Goal: Find specific page/section: Find specific page/section

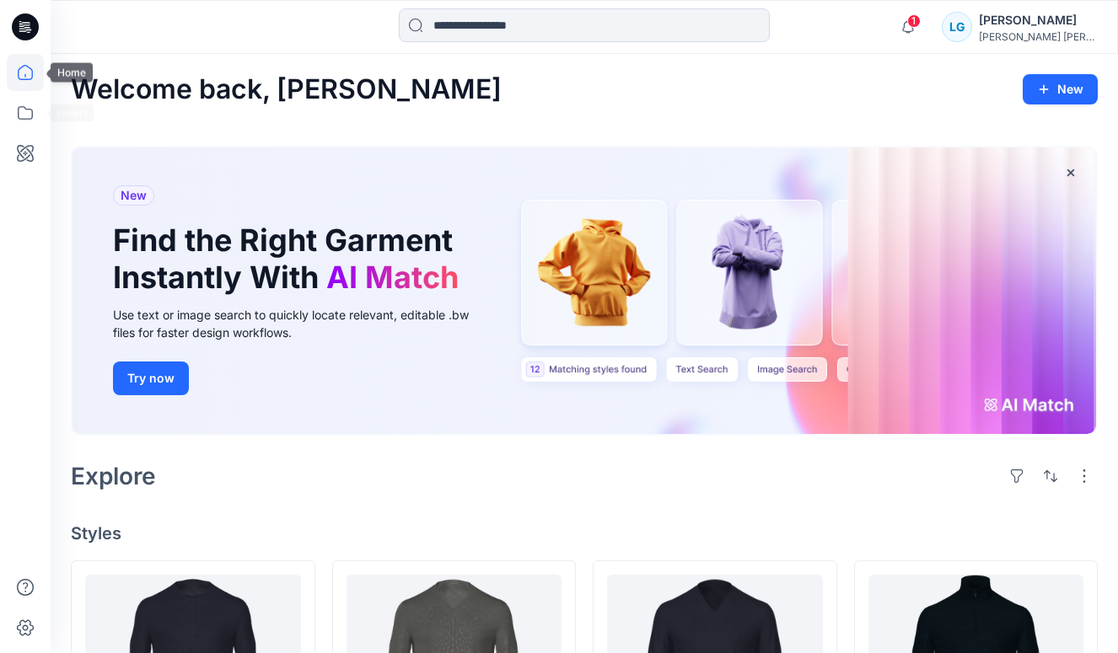
click at [25, 68] on icon at bounding box center [25, 72] width 37 height 37
click at [25, 121] on icon at bounding box center [25, 112] width 37 height 37
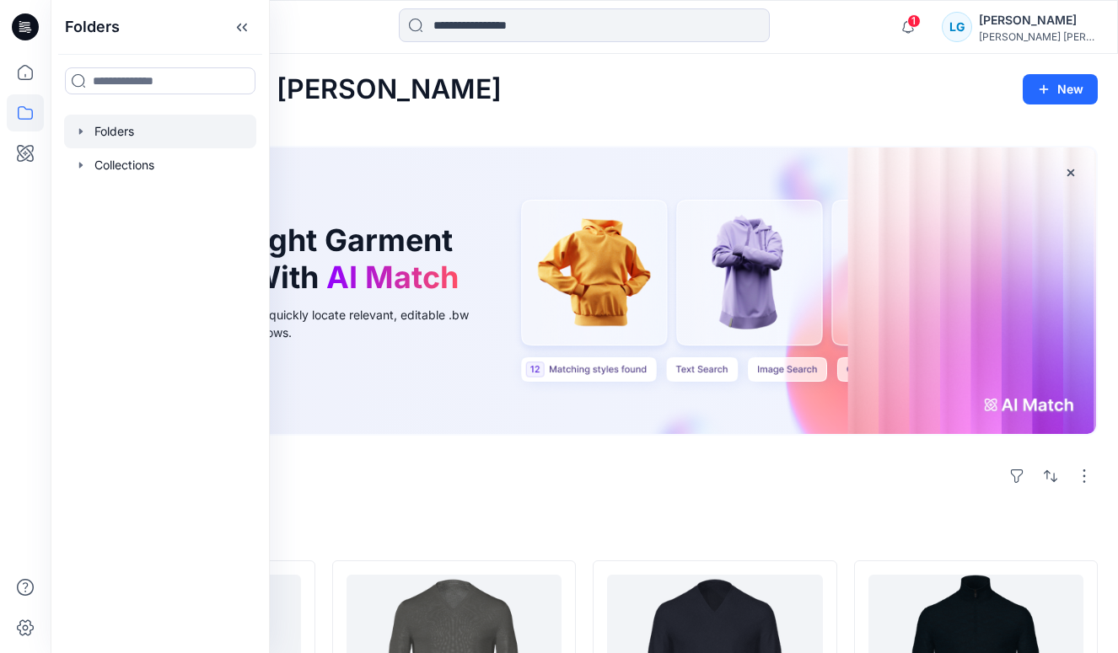
click at [137, 137] on div at bounding box center [160, 132] width 192 height 34
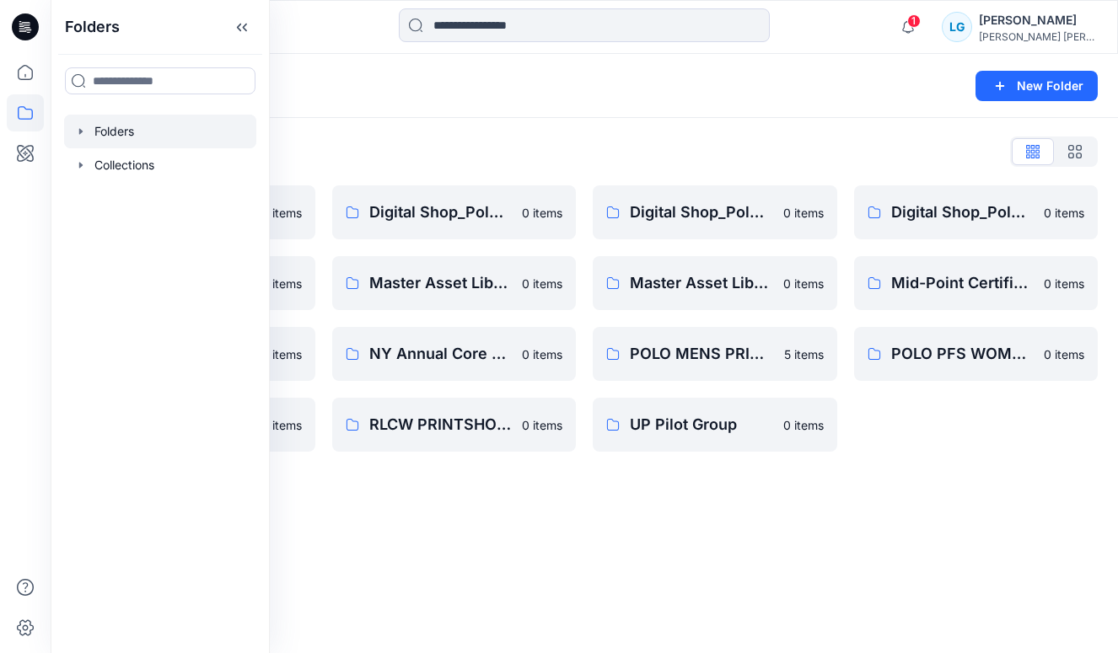
click at [412, 555] on div "Folders New Folder Folders List (TEMP) Folder Hierarchy_ Reviews 0 items Digita…" at bounding box center [584, 353] width 1067 height 599
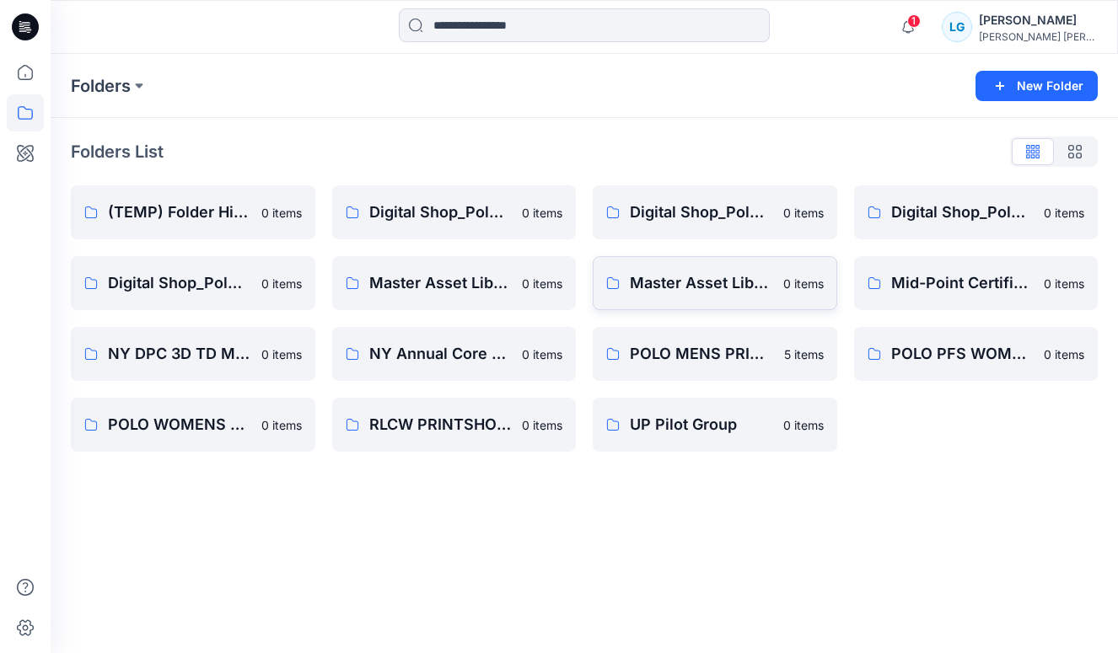
click at [623, 265] on link "Master Asset Library PM 0 items" at bounding box center [715, 283] width 244 height 54
click at [421, 301] on link "Master Asset Library PCW 0 items" at bounding box center [454, 283] width 244 height 54
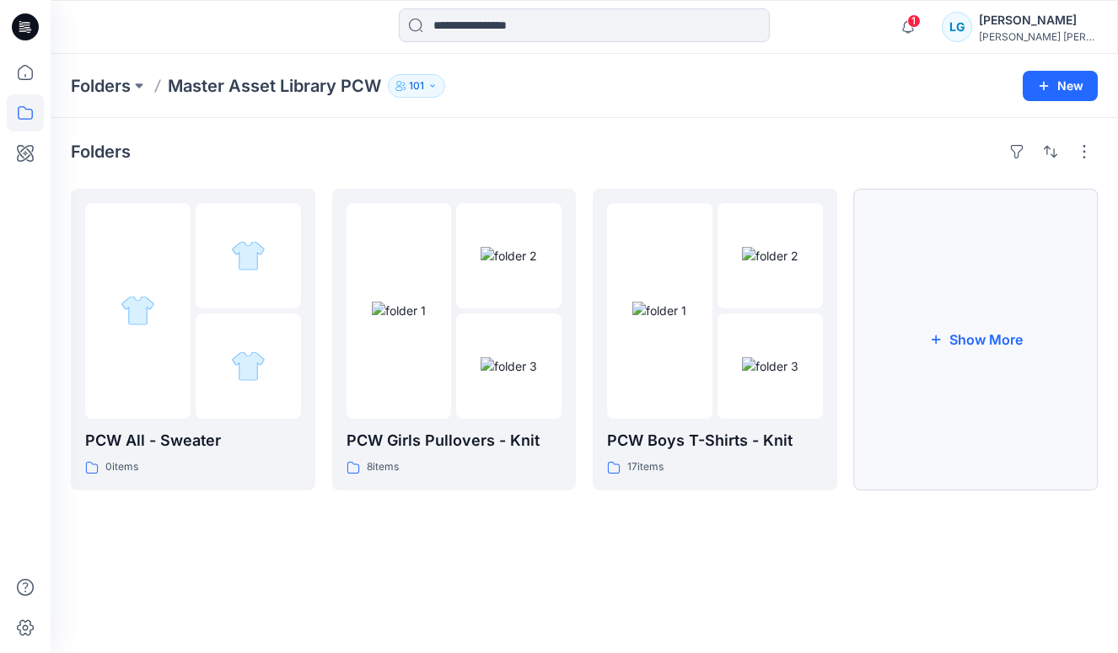
click at [1013, 340] on button "Show More" at bounding box center [976, 340] width 244 height 302
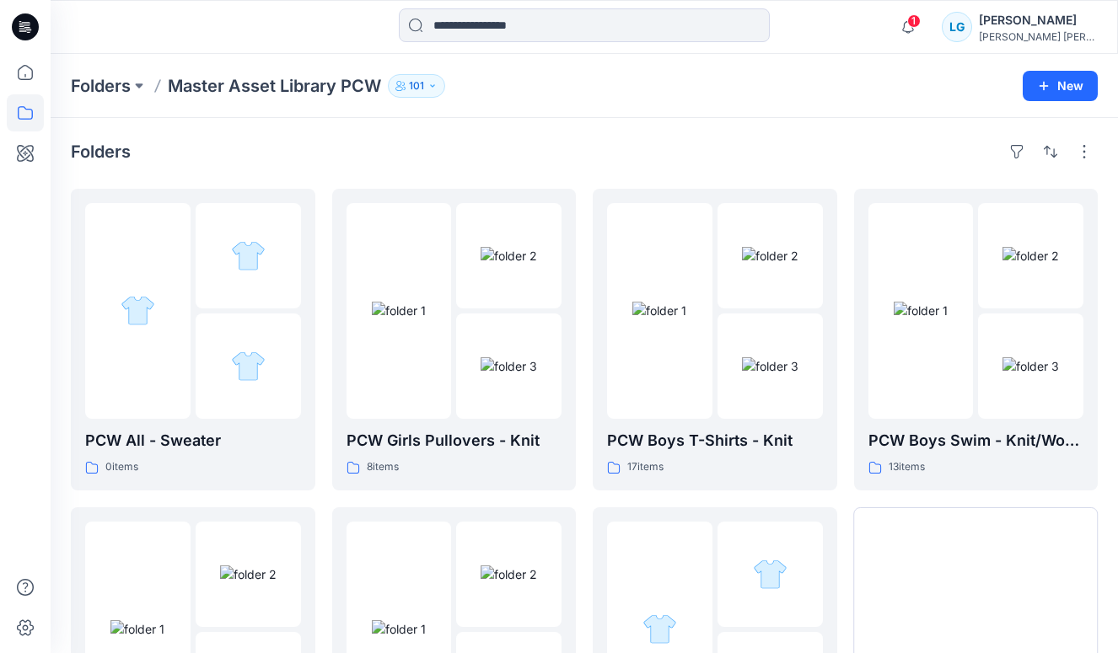
scroll to position [203, 0]
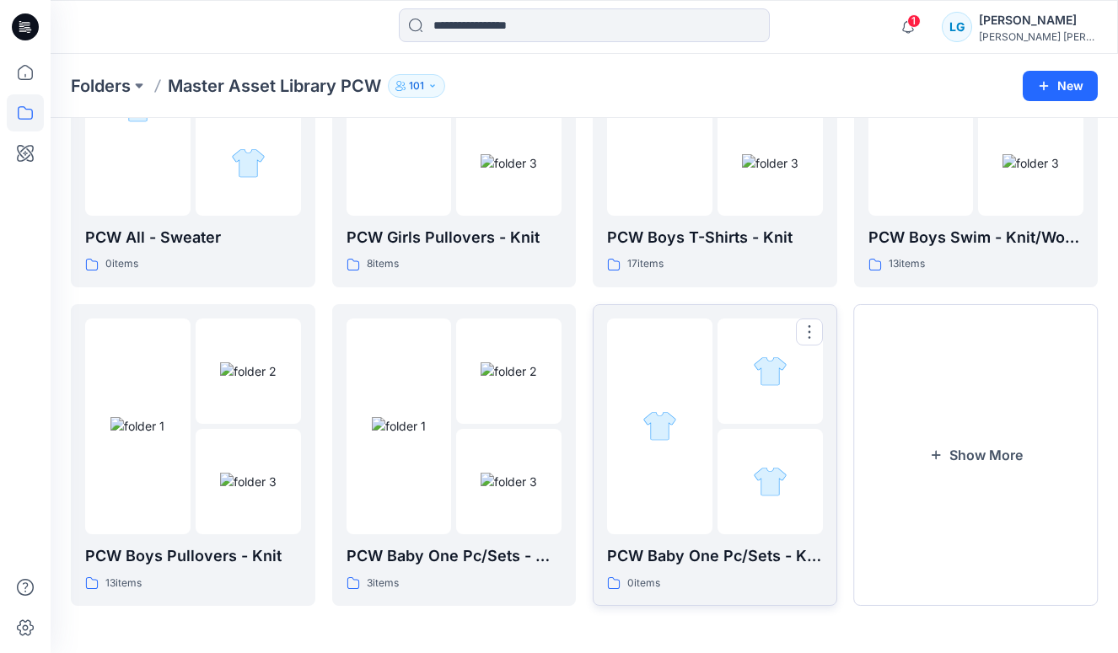
click at [740, 499] on div at bounding box center [769, 481] width 105 height 105
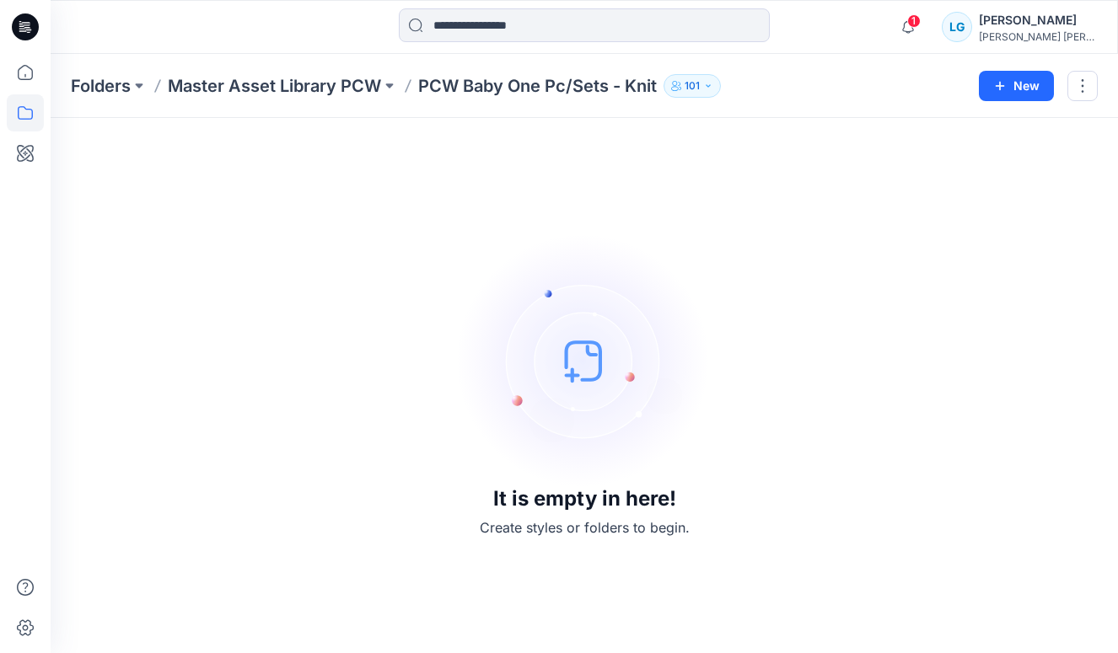
click at [321, 78] on p "Master Asset Library PCW" at bounding box center [274, 86] width 213 height 24
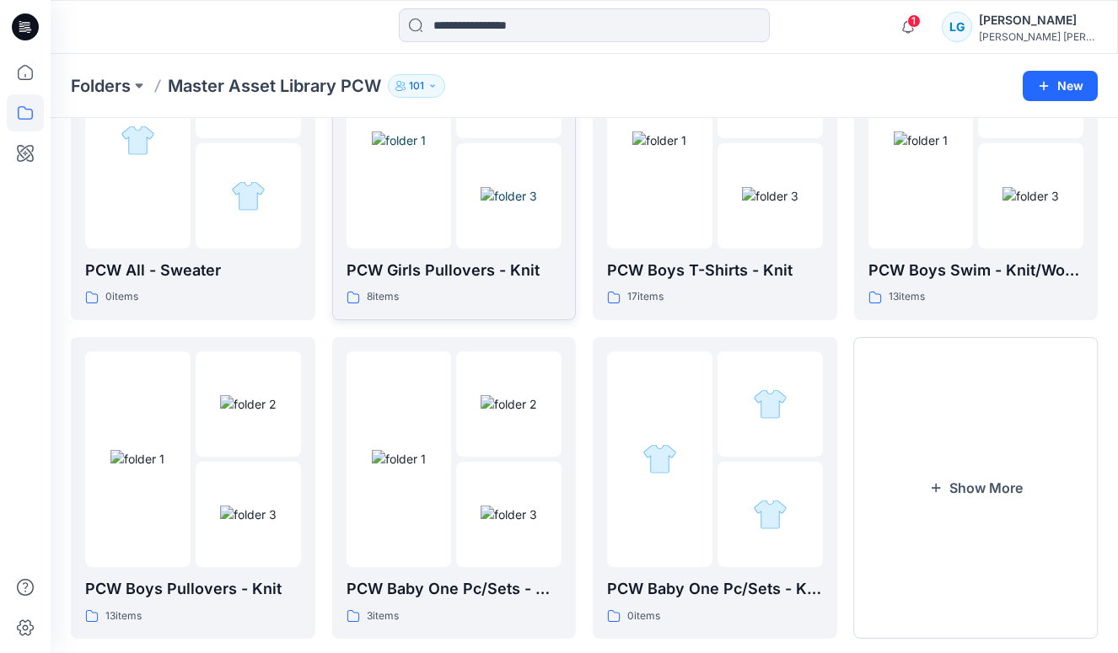
scroll to position [203, 0]
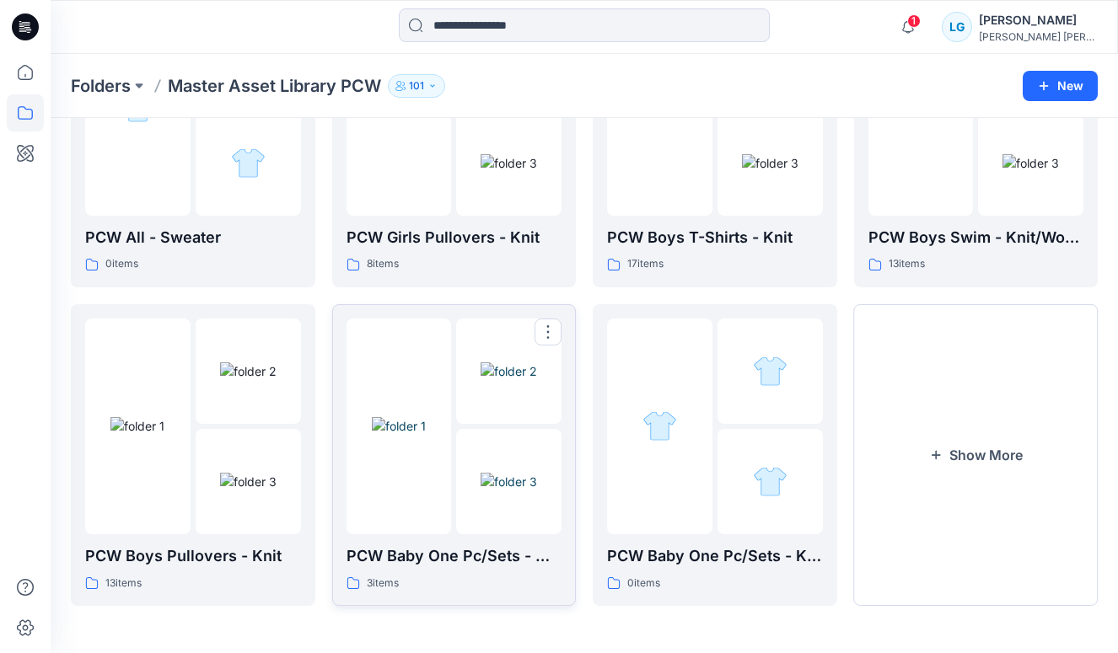
click at [516, 380] on img at bounding box center [508, 371] width 56 height 18
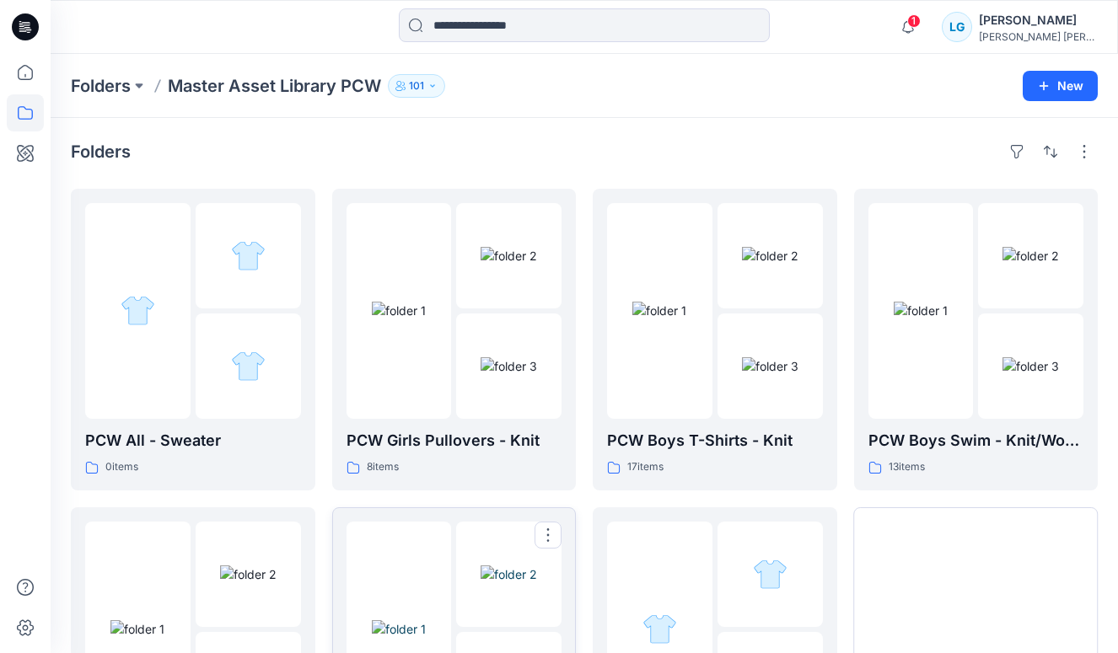
scroll to position [203, 0]
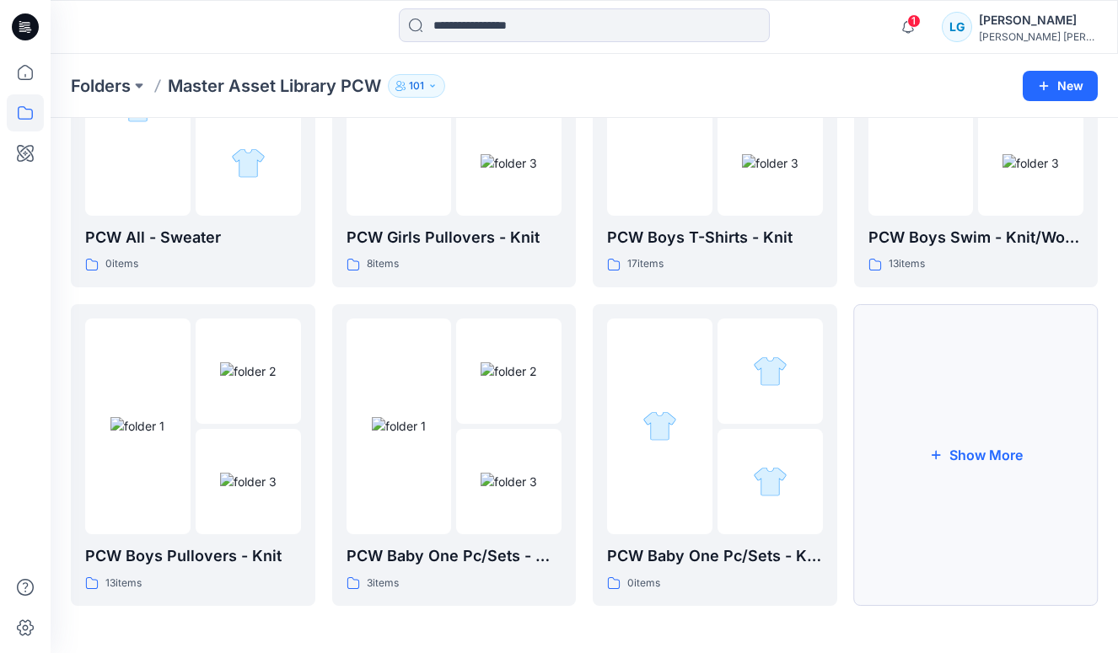
click at [919, 411] on button "Show More" at bounding box center [976, 455] width 244 height 302
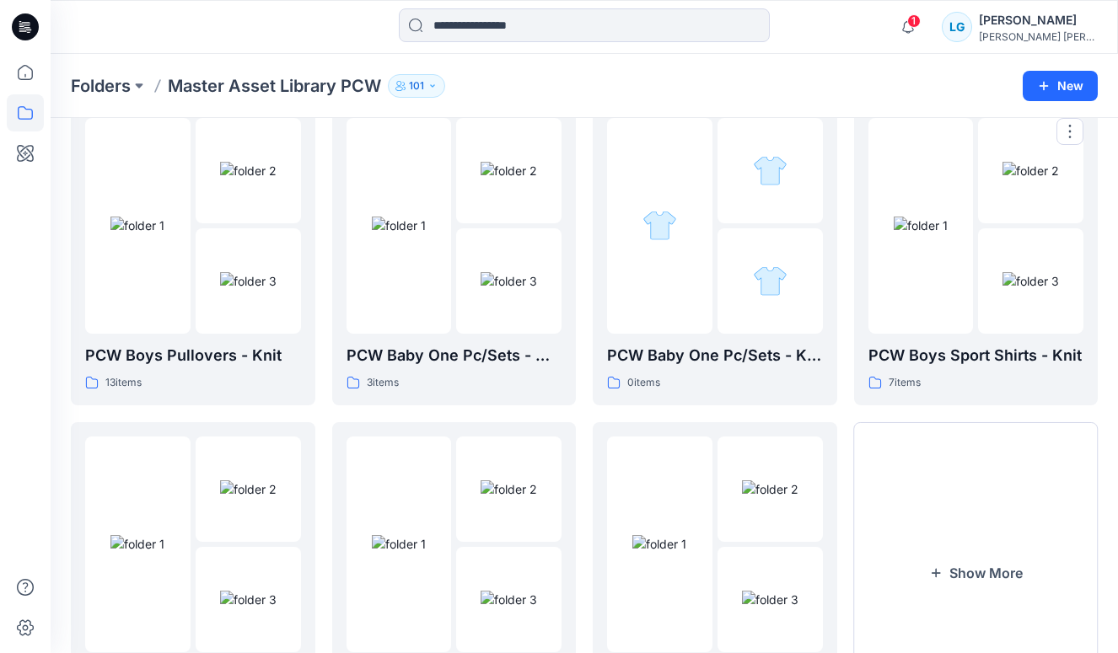
scroll to position [522, 0]
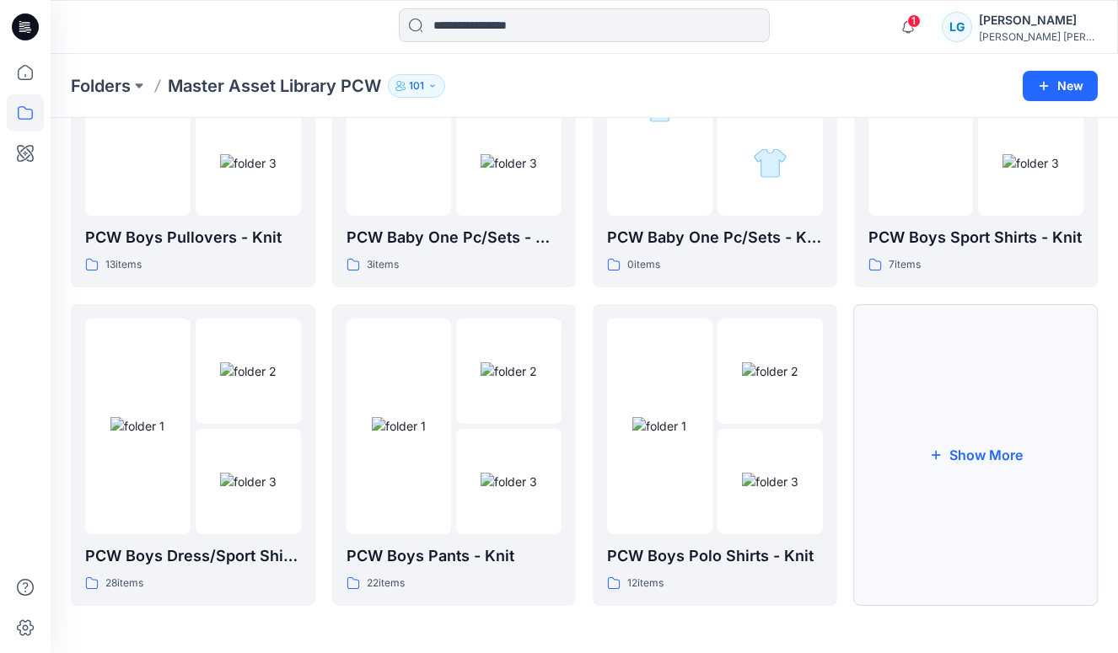
click at [918, 412] on button "Show More" at bounding box center [976, 455] width 244 height 302
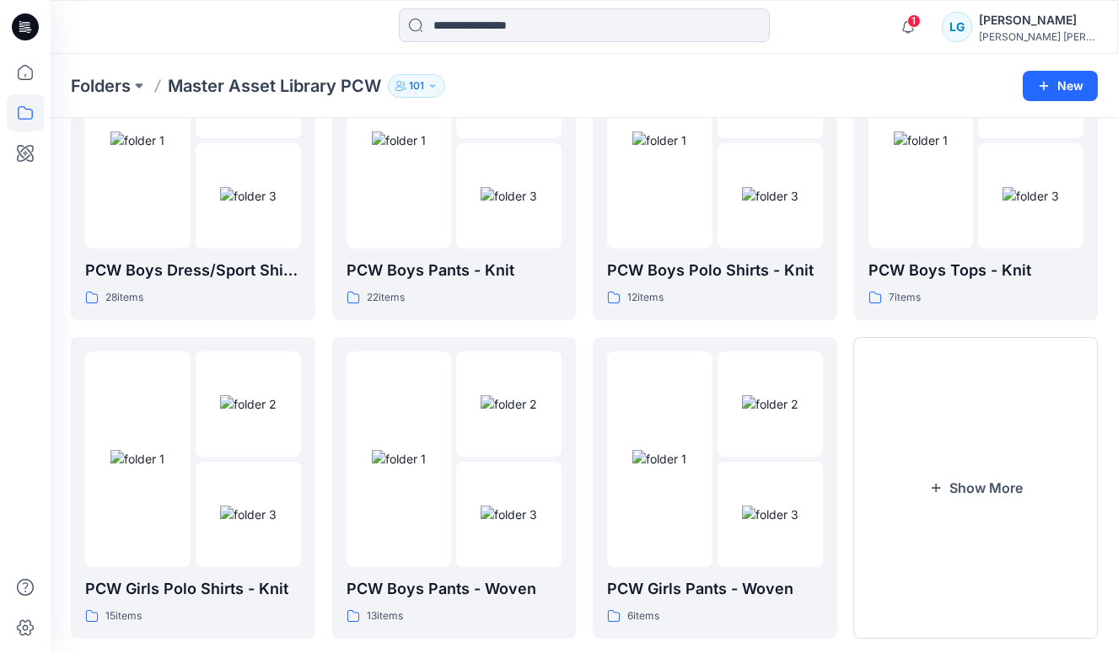
scroll to position [840, 0]
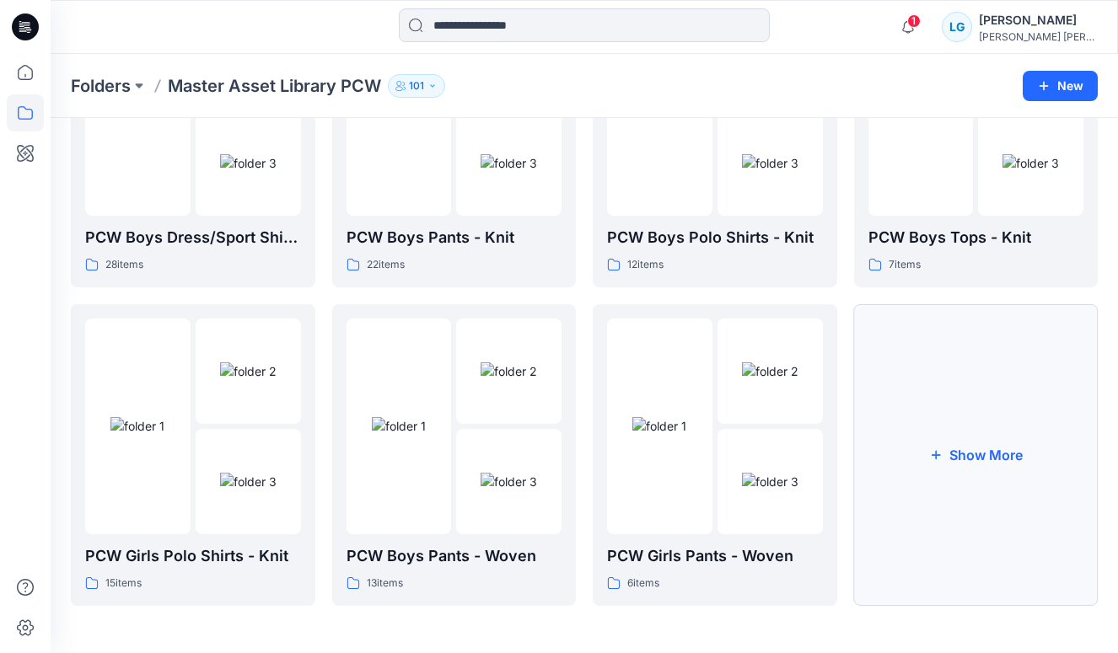
click at [918, 412] on button "Show More" at bounding box center [976, 455] width 244 height 302
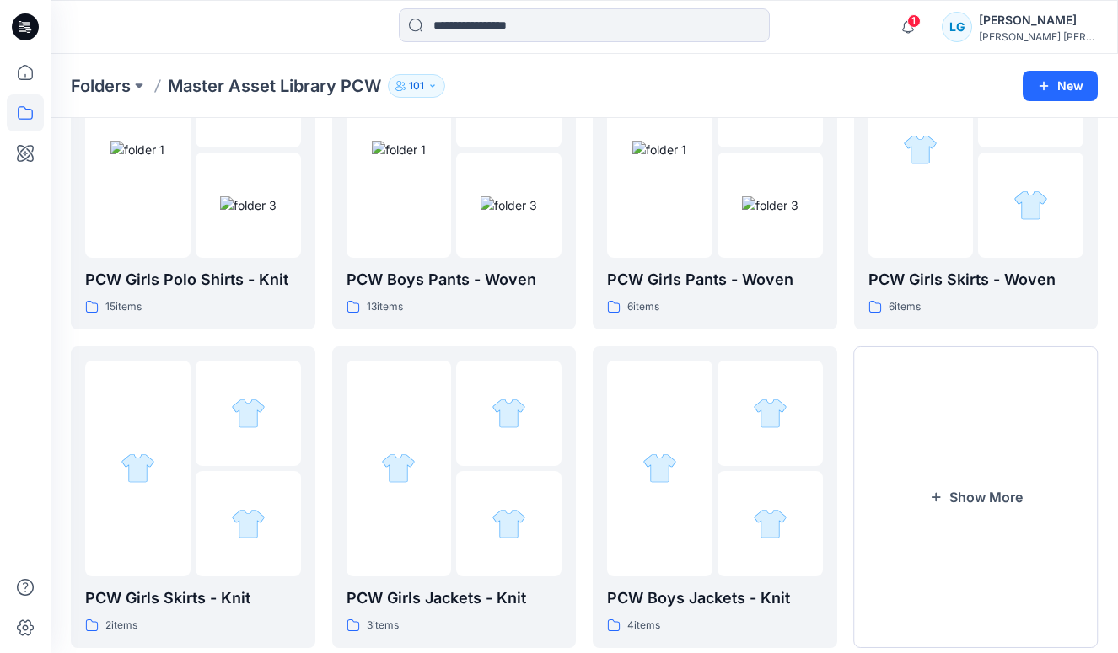
scroll to position [1159, 0]
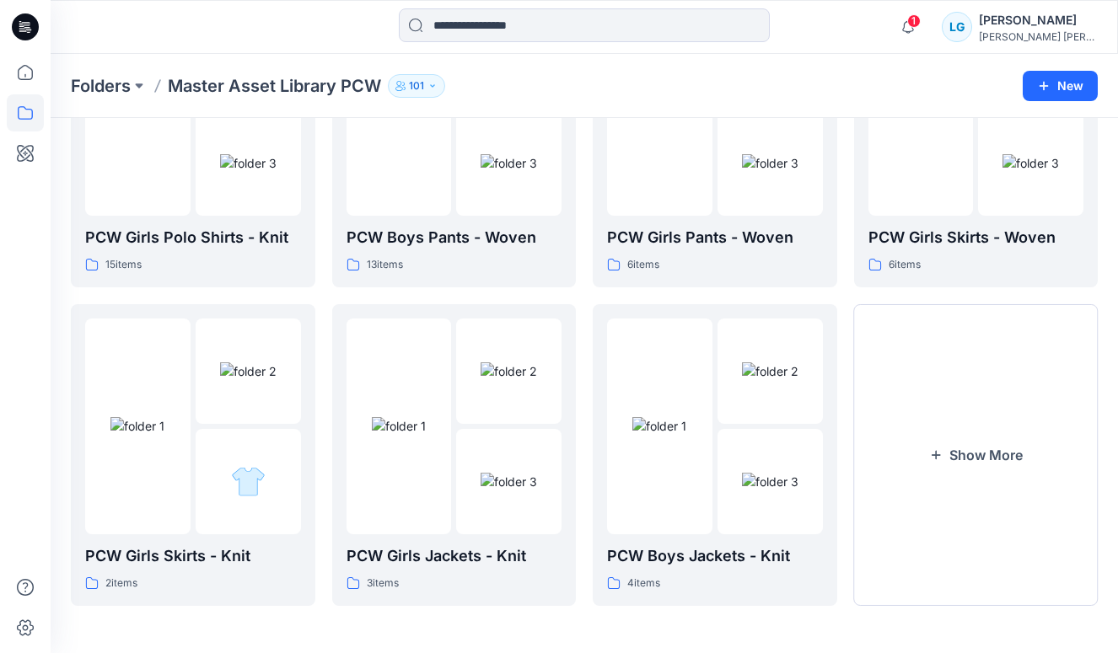
click at [918, 412] on button "Show More" at bounding box center [976, 455] width 244 height 302
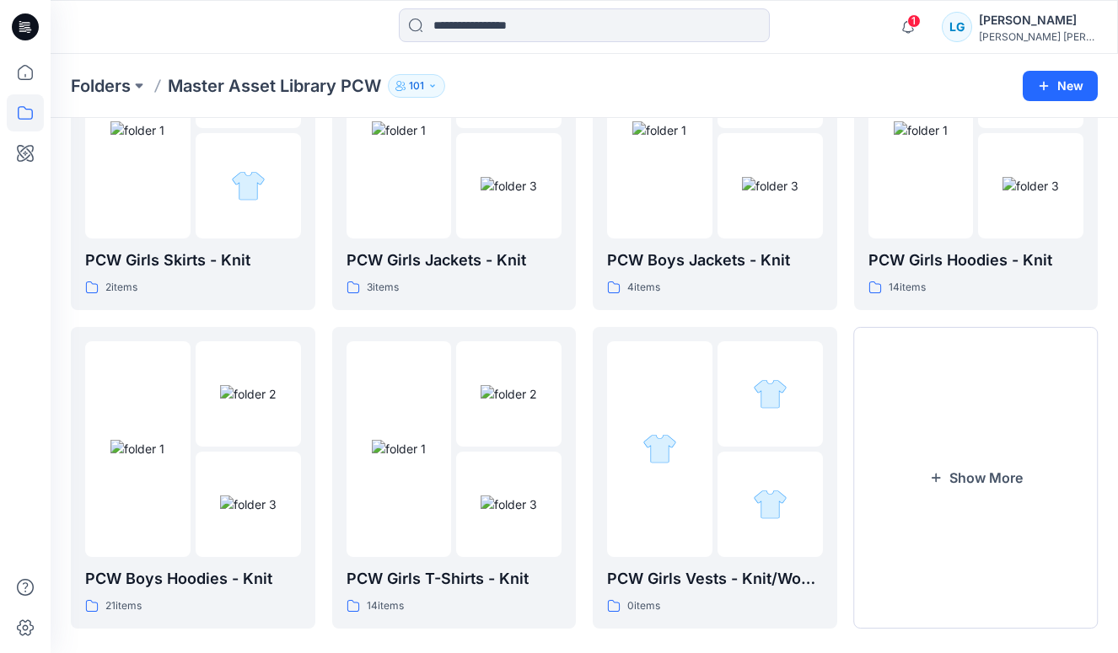
scroll to position [1478, 0]
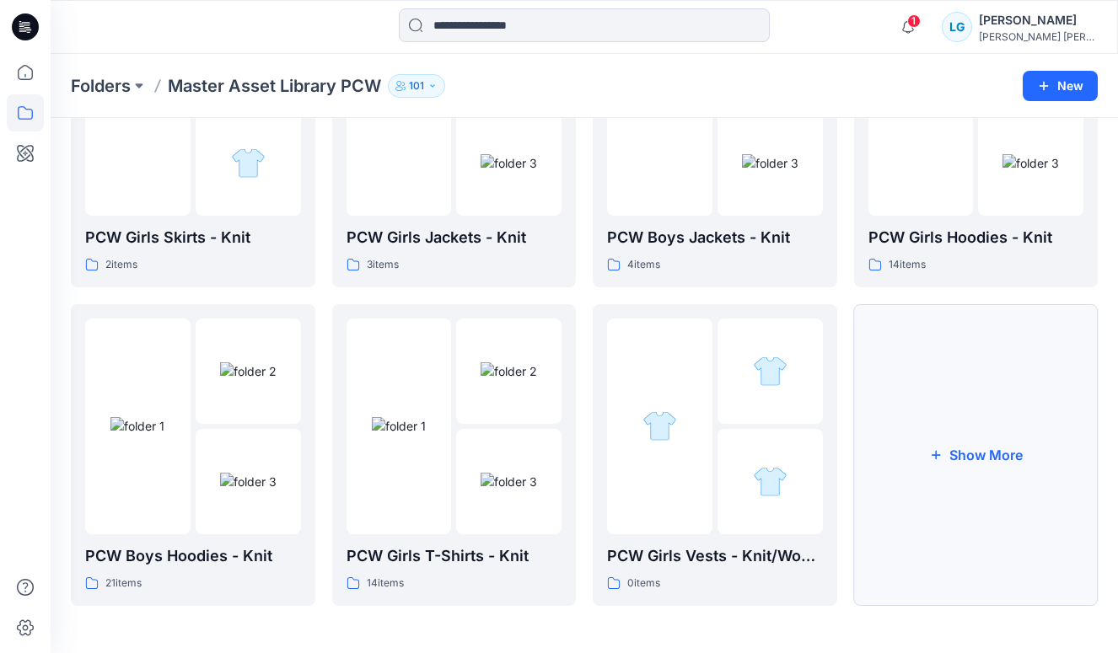
click at [917, 413] on button "Show More" at bounding box center [976, 455] width 244 height 302
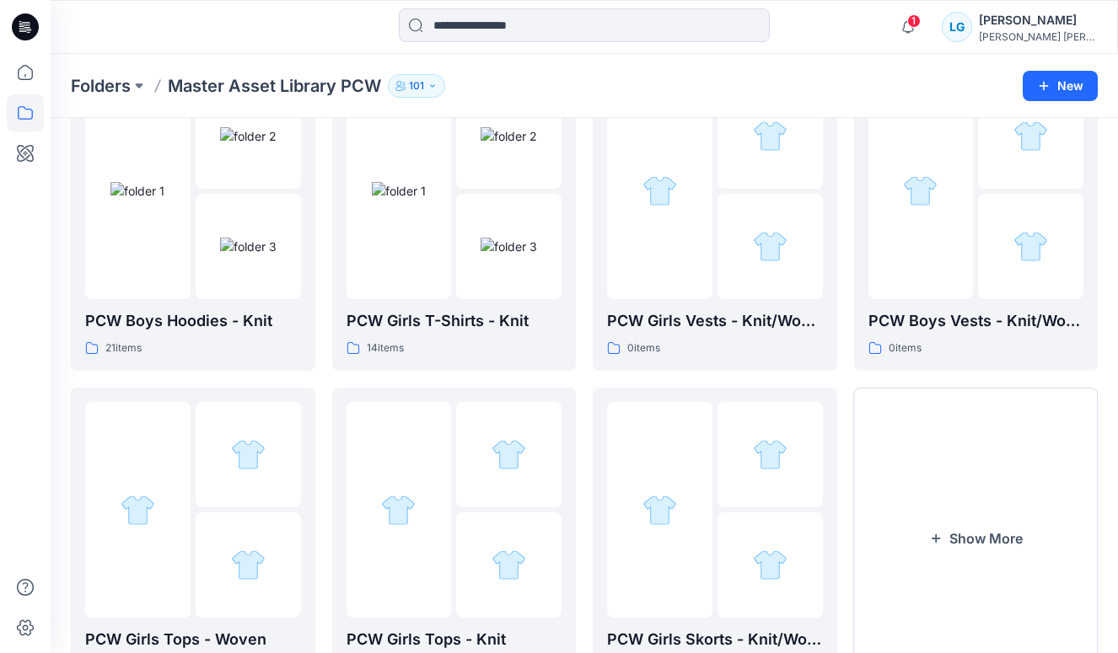
scroll to position [1796, 0]
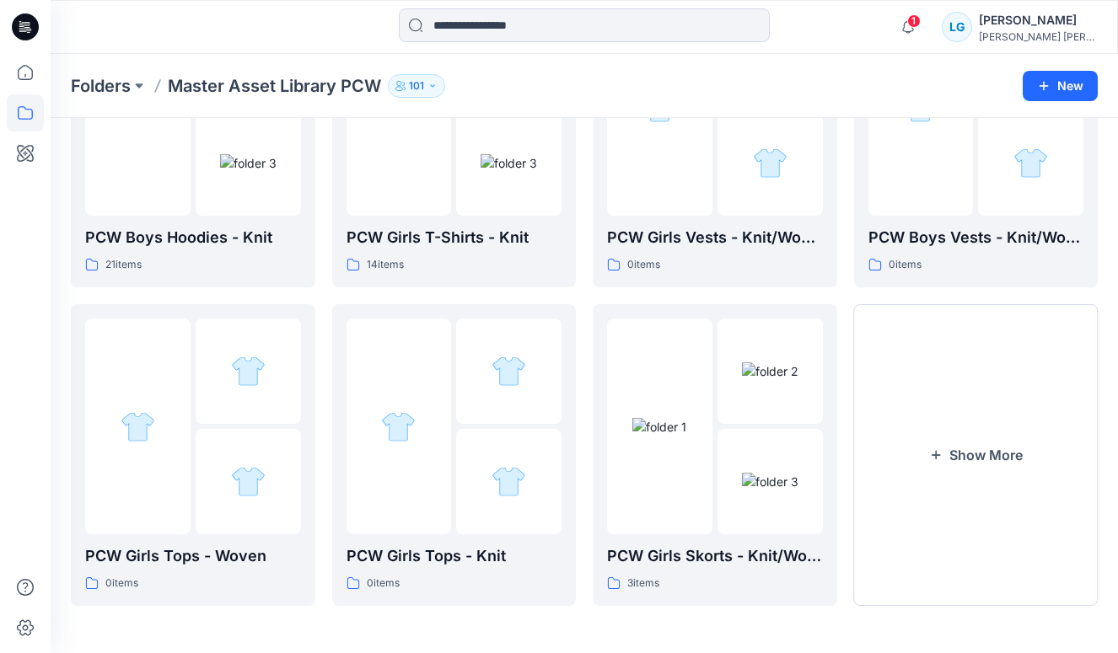
click at [917, 413] on button "Show More" at bounding box center [976, 455] width 244 height 302
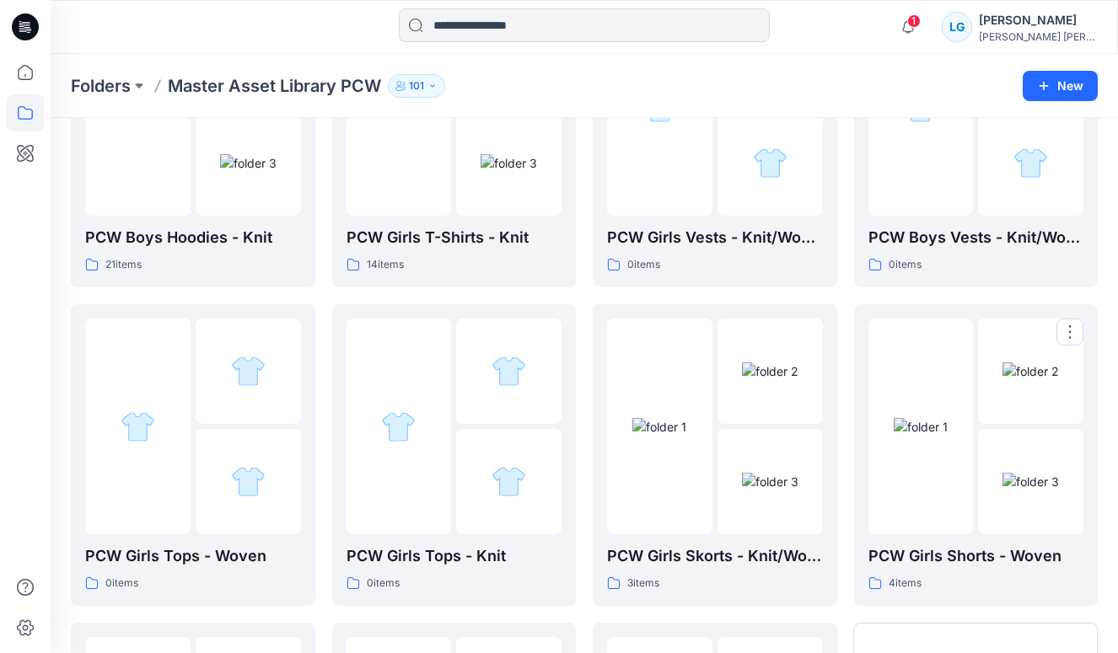
scroll to position [2115, 0]
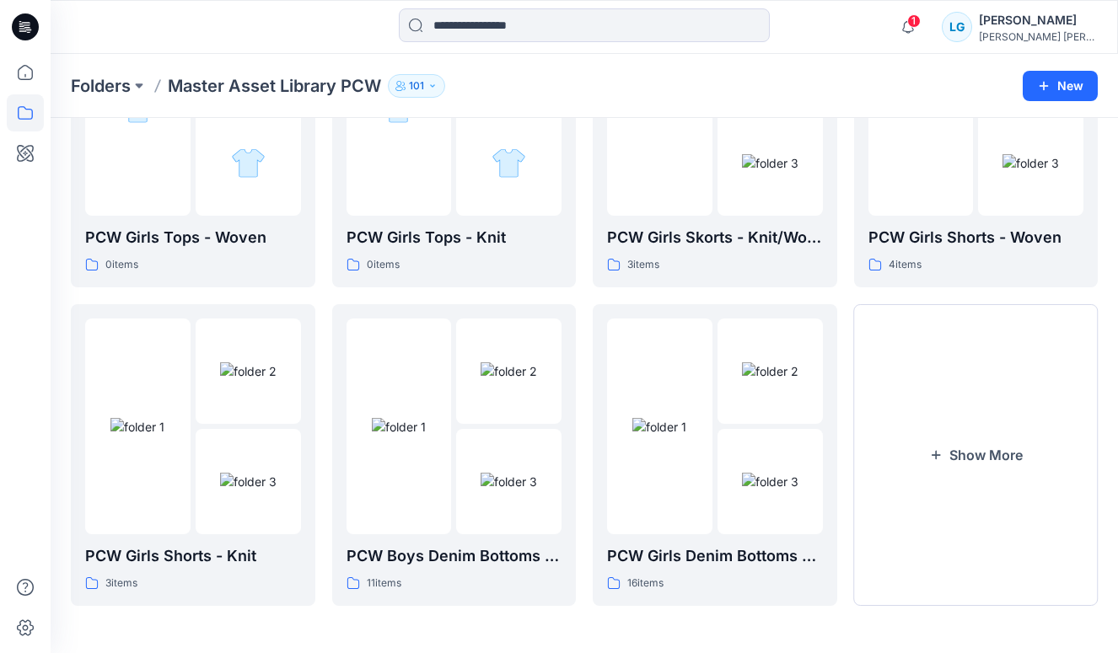
click at [917, 413] on button "Show More" at bounding box center [976, 455] width 244 height 302
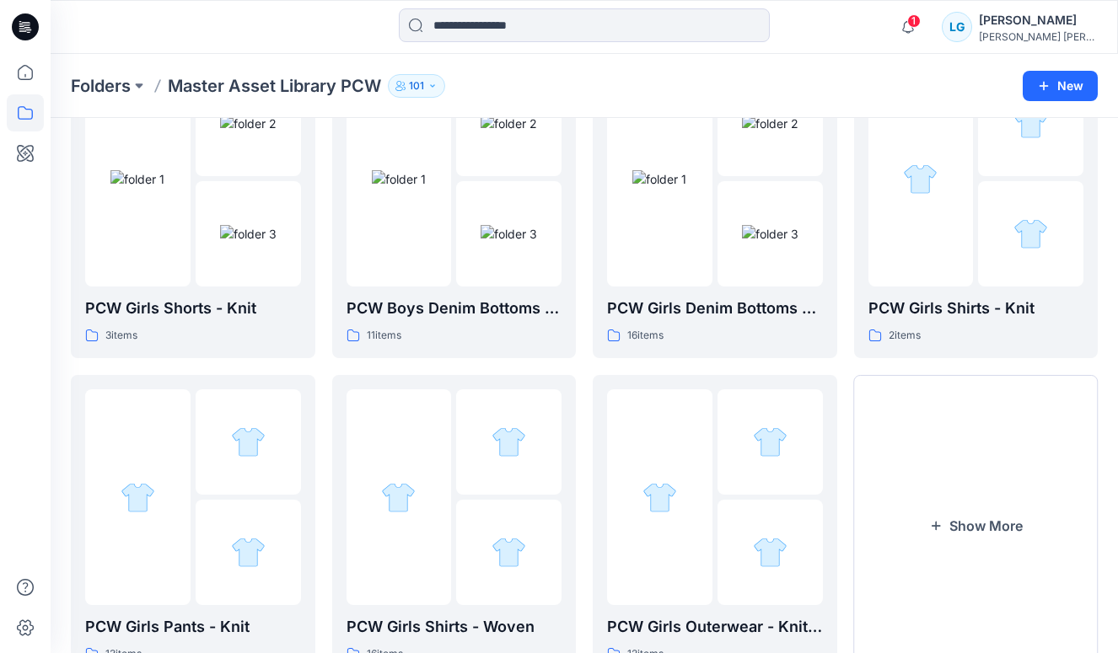
scroll to position [2433, 0]
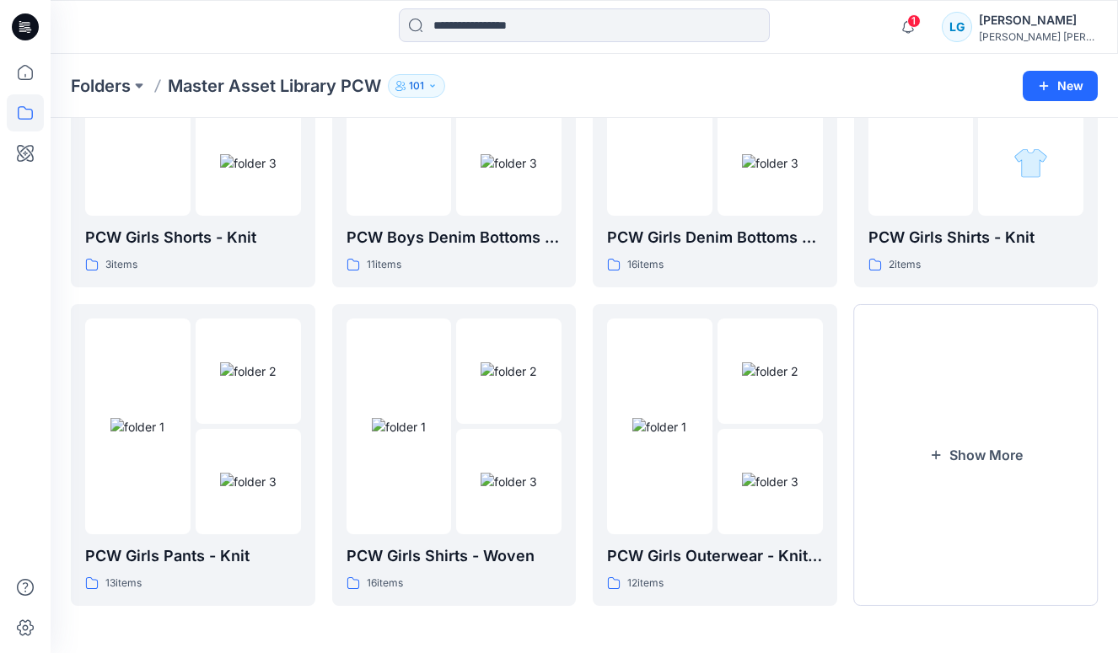
click at [917, 413] on button "Show More" at bounding box center [976, 455] width 244 height 302
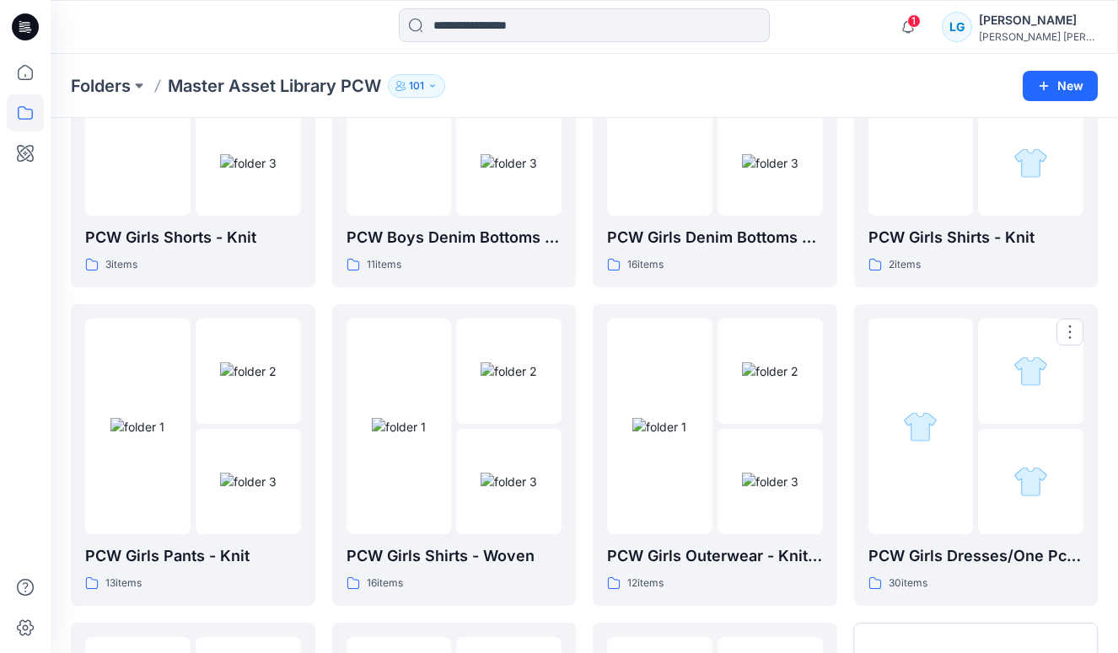
scroll to position [2752, 0]
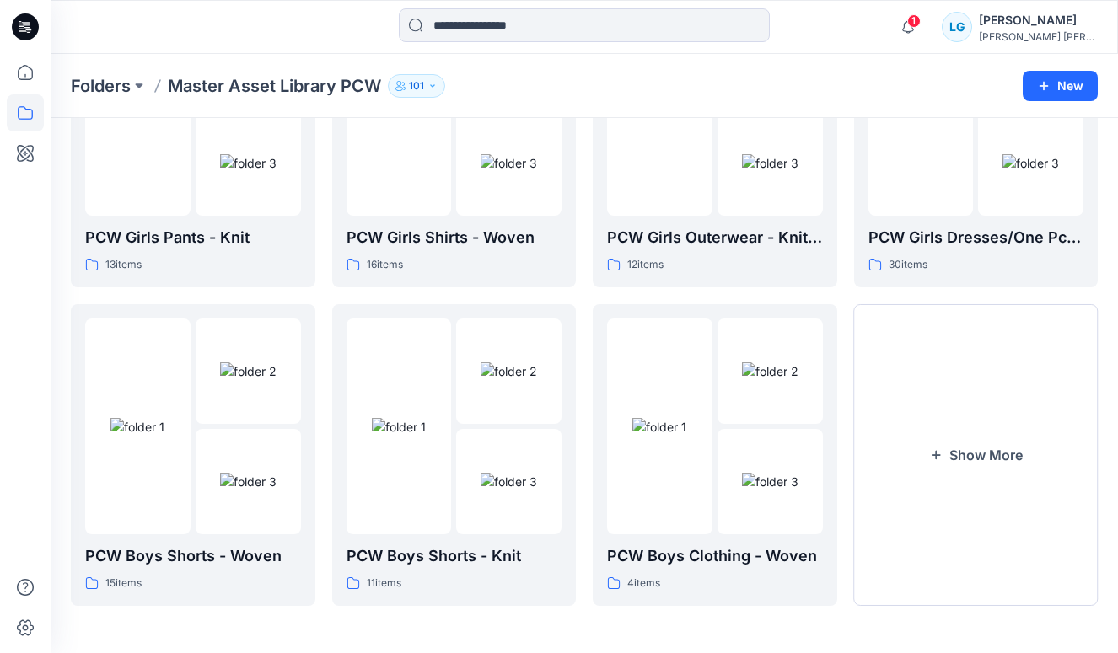
click at [917, 413] on button "Show More" at bounding box center [976, 455] width 244 height 302
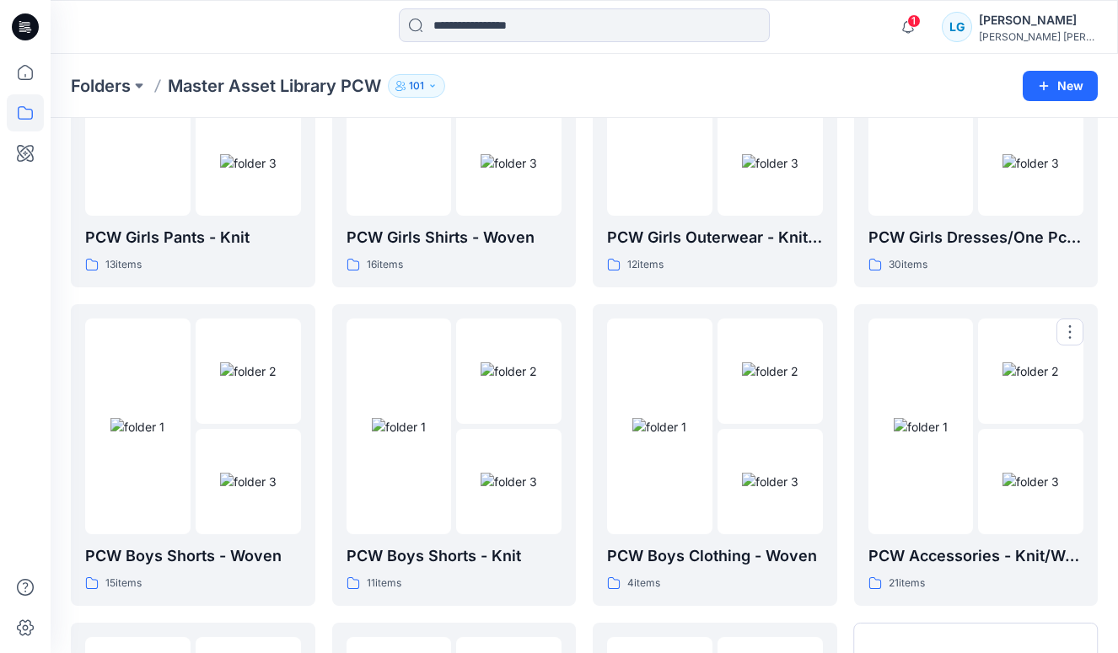
scroll to position [3071, 0]
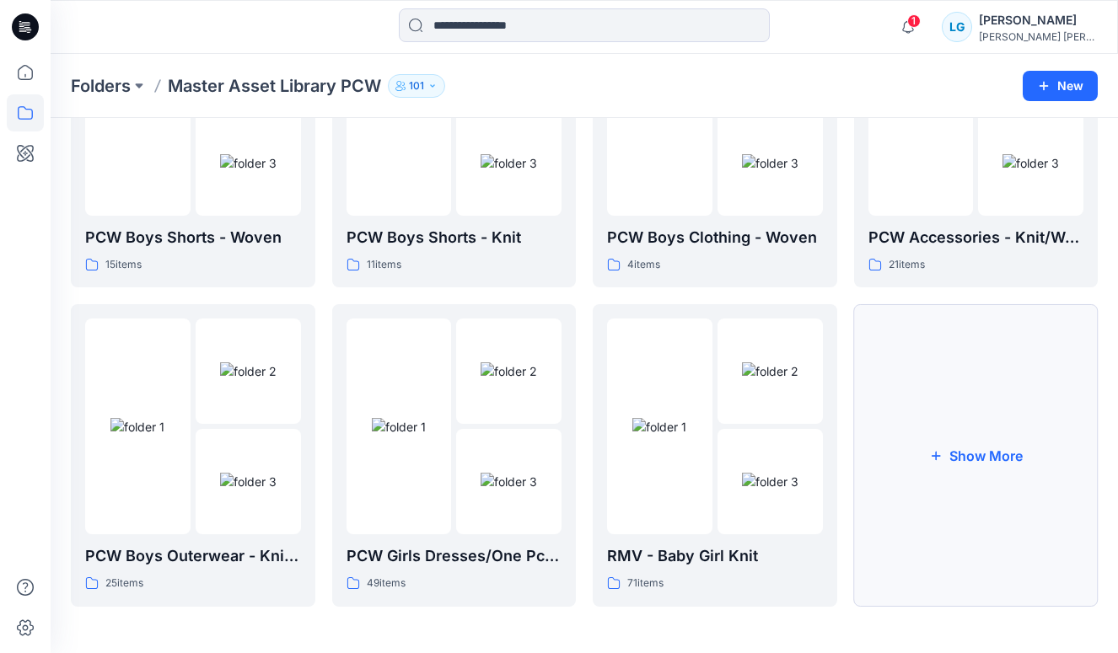
click at [917, 413] on button "Show More" at bounding box center [976, 455] width 244 height 302
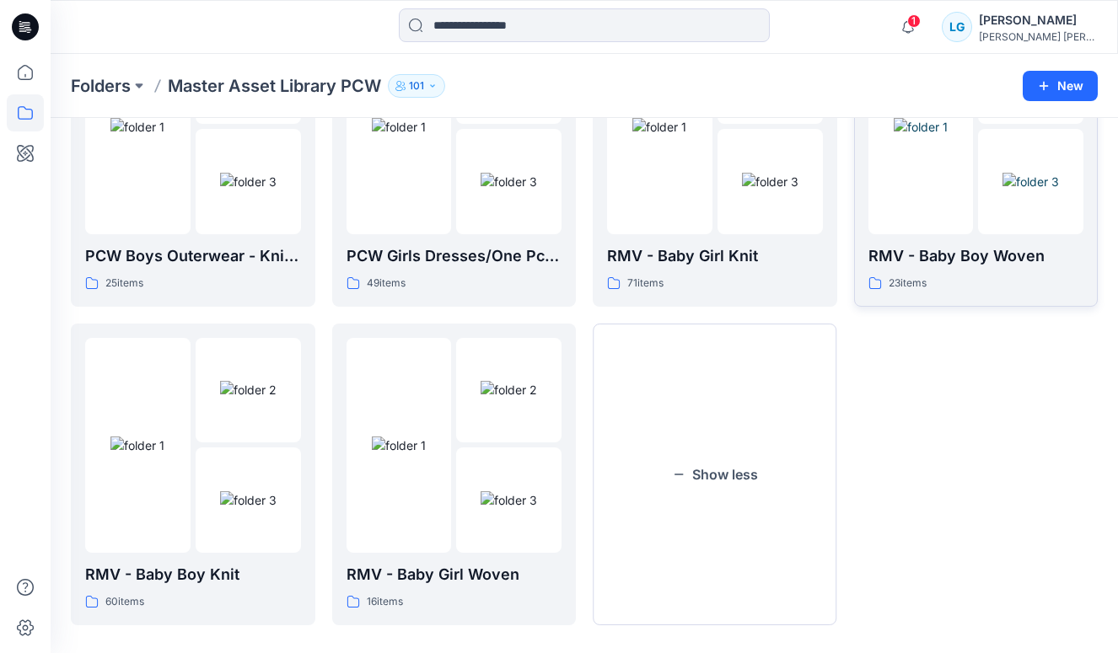
scroll to position [3389, 0]
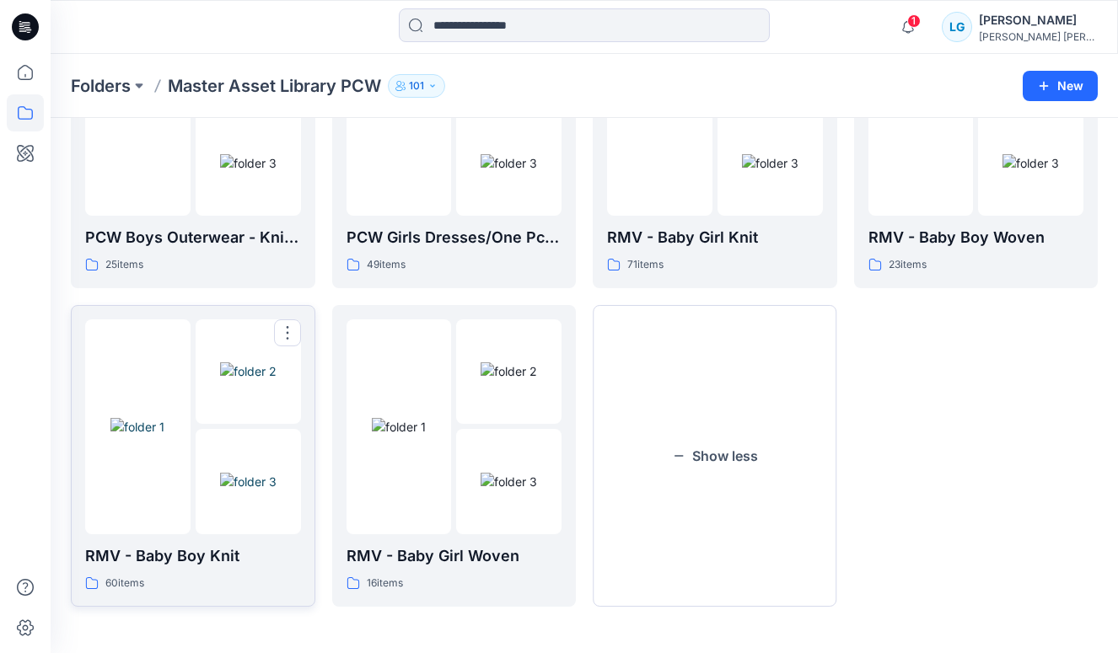
click at [254, 473] on img at bounding box center [248, 482] width 56 height 18
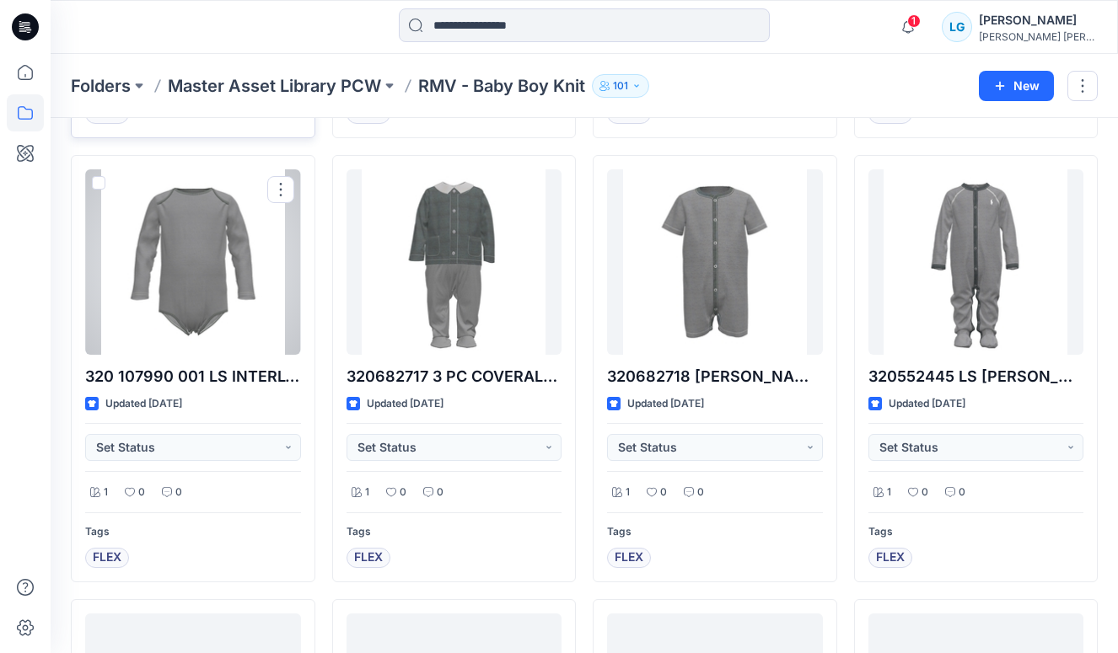
scroll to position [3982, 0]
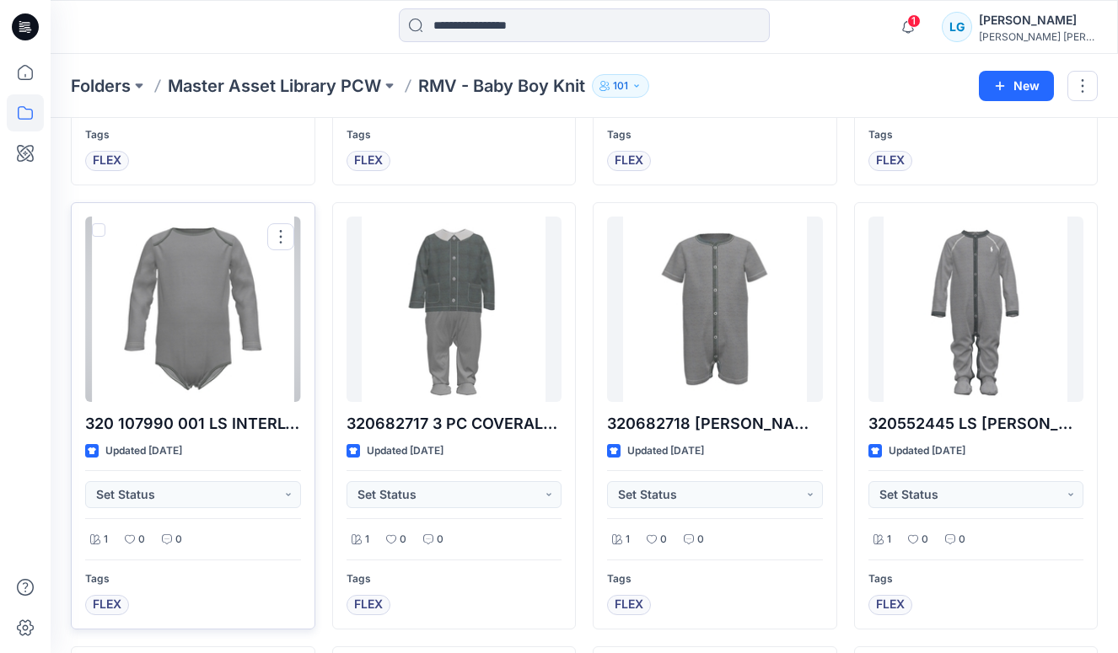
click at [233, 331] on div at bounding box center [193, 309] width 216 height 185
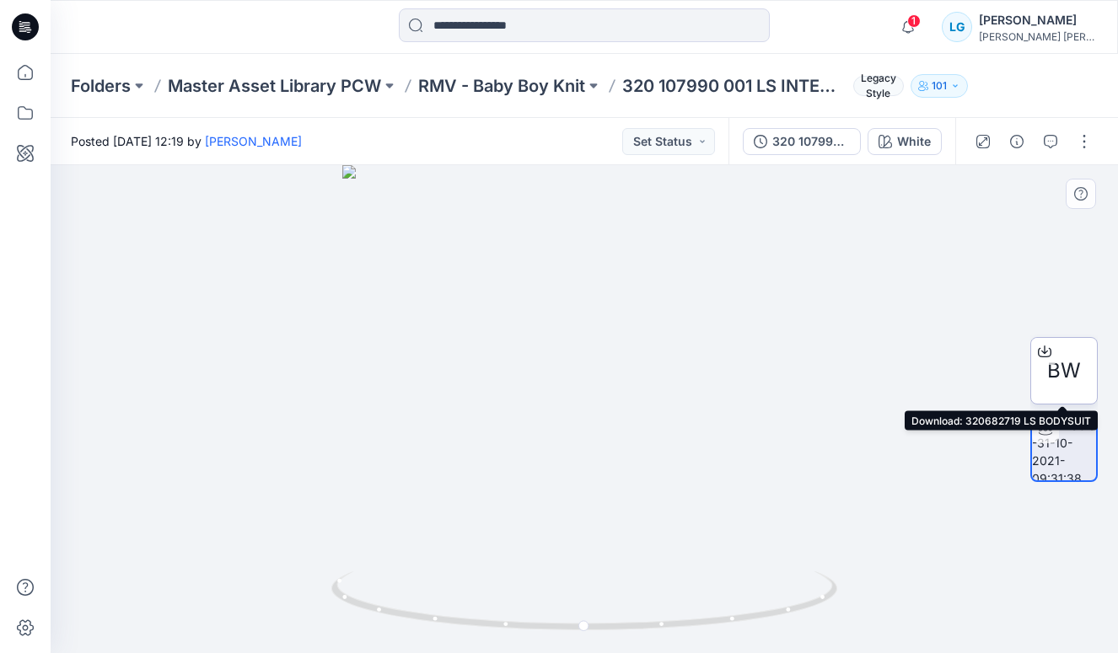
click at [1064, 379] on span "BW" at bounding box center [1064, 371] width 34 height 30
